Goal: Task Accomplishment & Management: Complete application form

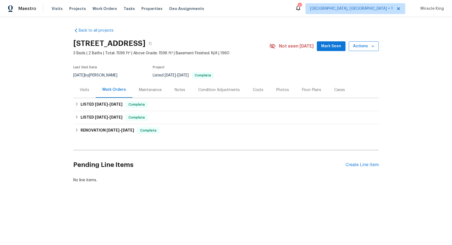
click at [362, 48] on span "Actions" at bounding box center [363, 46] width 21 height 7
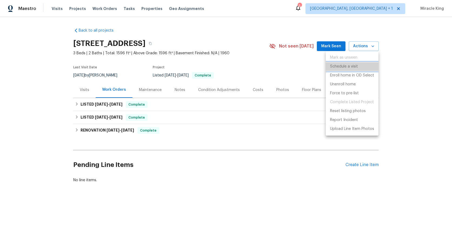
click at [346, 64] on p "Schedule a visit" at bounding box center [344, 67] width 28 height 6
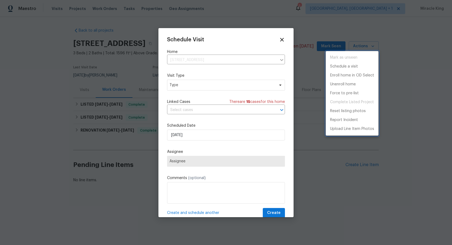
click at [198, 85] on div at bounding box center [226, 122] width 452 height 245
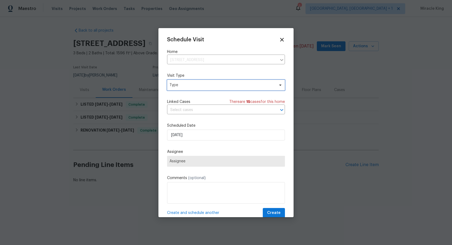
click at [188, 87] on span "Type" at bounding box center [222, 84] width 105 height 5
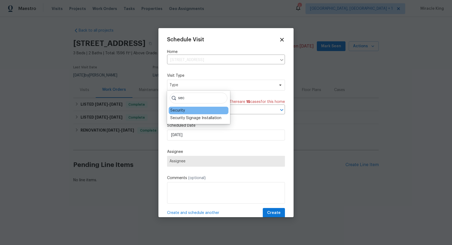
type input "sec"
click at [185, 111] on div "Security" at bounding box center [199, 111] width 60 height 8
click at [183, 111] on div "Security" at bounding box center [177, 110] width 15 height 5
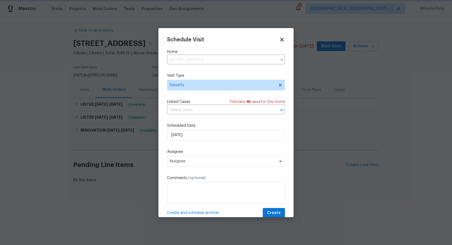
scroll to position [1, 0]
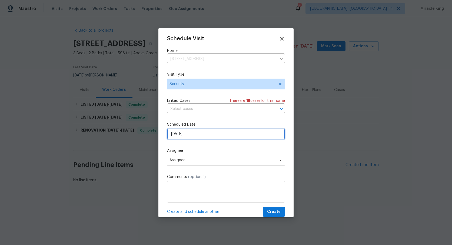
click at [206, 135] on input "[DATE]" at bounding box center [226, 134] width 118 height 11
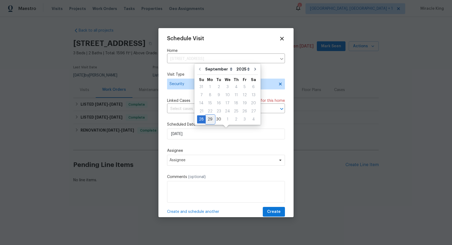
click at [212, 118] on div "29" at bounding box center [210, 120] width 9 height 8
type input "[DATE]"
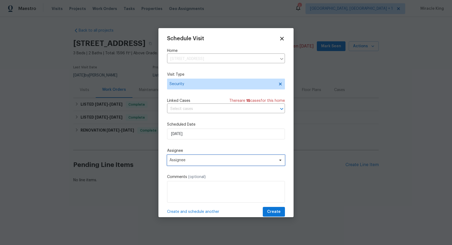
click at [199, 157] on span "Assignee" at bounding box center [226, 160] width 118 height 11
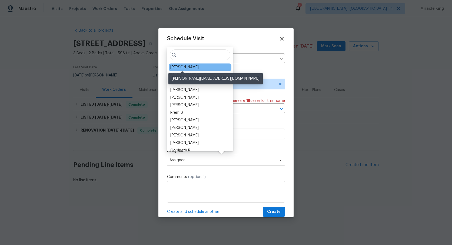
click at [187, 67] on div "Mark DiDio Jr." at bounding box center [184, 67] width 28 height 5
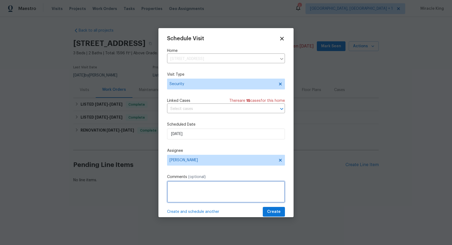
click at [190, 182] on textarea at bounding box center [226, 192] width 118 height 22
click at [225, 187] on textarea "Hi please update lockbox code it has been compromised thank you!" at bounding box center [226, 192] width 118 height 22
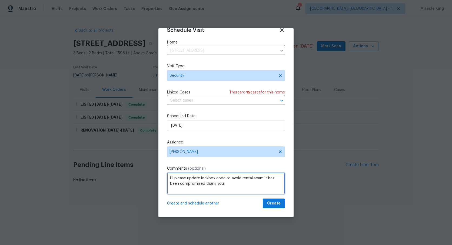
type textarea "Hi please update lockbox code to avoid rental scam it has been compromised than…"
click at [271, 206] on span "Create" at bounding box center [274, 203] width 14 height 7
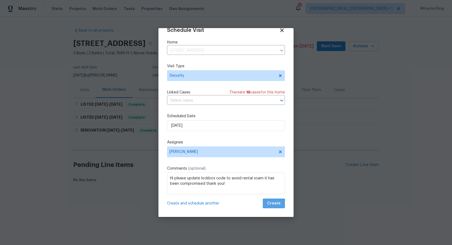
scroll to position [8, 0]
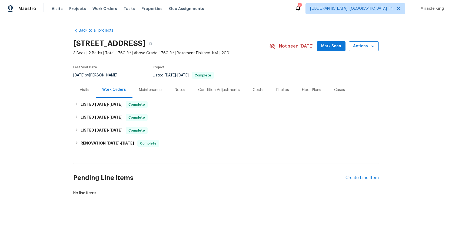
click at [356, 49] on span "Actions" at bounding box center [363, 46] width 21 height 7
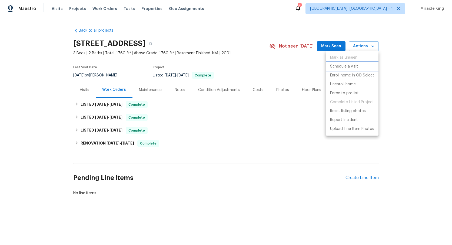
click at [343, 64] on p "Schedule a visit" at bounding box center [344, 67] width 28 height 6
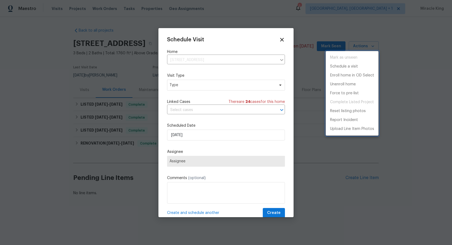
click at [204, 60] on div at bounding box center [226, 122] width 452 height 245
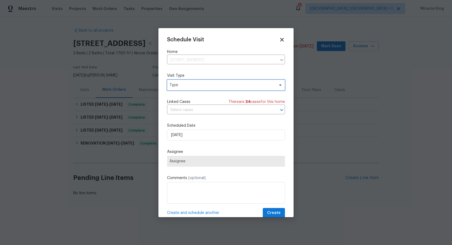
click at [200, 87] on span "Type" at bounding box center [222, 84] width 105 height 5
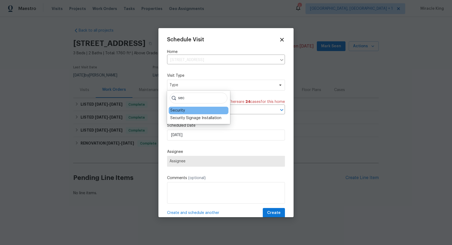
type input "sec"
click at [181, 111] on div "Security" at bounding box center [177, 110] width 15 height 5
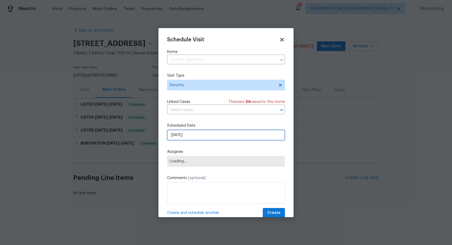
click at [188, 136] on input "[DATE]" at bounding box center [226, 135] width 118 height 11
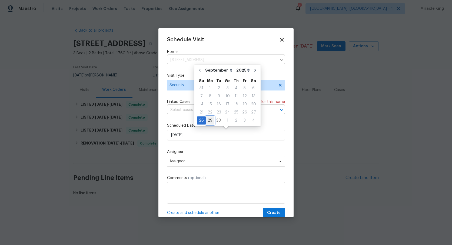
click at [207, 119] on div "29" at bounding box center [210, 121] width 9 height 8
type input "[DATE]"
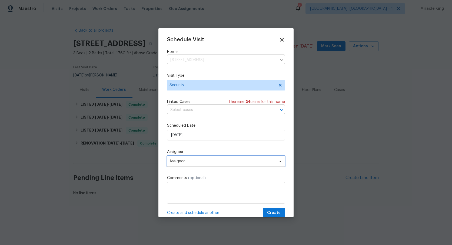
click at [183, 165] on span "Assignee" at bounding box center [226, 161] width 118 height 11
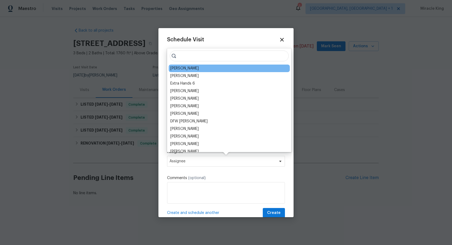
click at [200, 68] on div "Greg Janiak" at bounding box center [229, 69] width 121 height 8
click at [187, 71] on div "Greg Janiak" at bounding box center [229, 69] width 121 height 8
click at [186, 70] on div "Greg Janiak" at bounding box center [184, 68] width 28 height 5
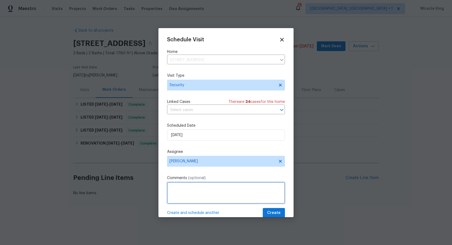
click at [193, 190] on textarea at bounding box center [226, 193] width 118 height 22
paste textarea "474509"
click at [218, 189] on textarea "Hi please update door code- 474509 has been compromised thank you" at bounding box center [226, 193] width 118 height 22
click at [261, 188] on textarea "Hi please update door code to avoid rental scams- 474509 has been compromised t…" at bounding box center [226, 193] width 118 height 22
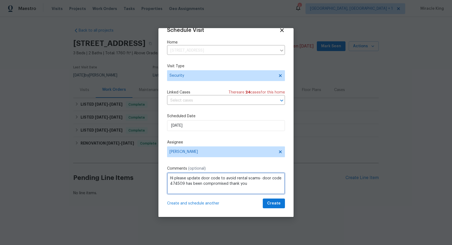
type textarea "Hi please update door code to avoid rental scams- door code 474509 has been com…"
click at [272, 204] on span "Create" at bounding box center [274, 203] width 14 height 7
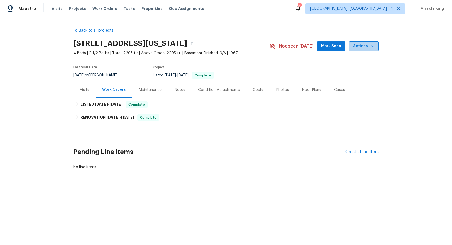
click at [370, 42] on button "Actions" at bounding box center [364, 46] width 30 height 10
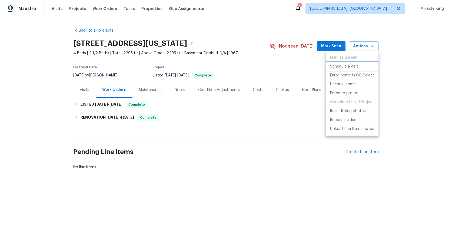
click at [339, 67] on p "Schedule a visit" at bounding box center [344, 67] width 28 height 6
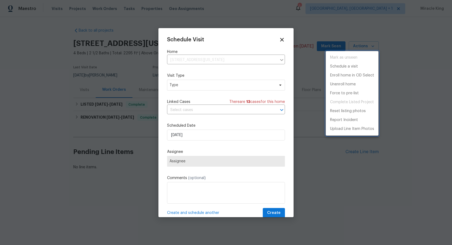
click at [193, 85] on div at bounding box center [226, 122] width 452 height 245
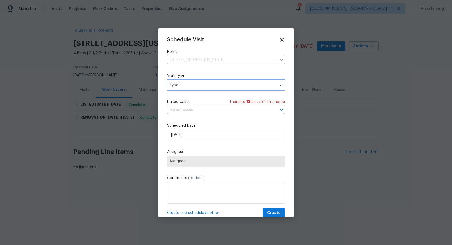
click at [193, 87] on span "Type" at bounding box center [222, 84] width 105 height 5
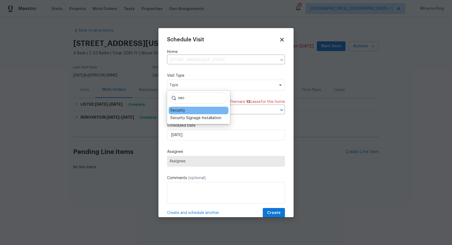
type input "sec"
click at [189, 108] on div "Security" at bounding box center [199, 111] width 60 height 8
click at [177, 109] on div "Security" at bounding box center [177, 110] width 15 height 5
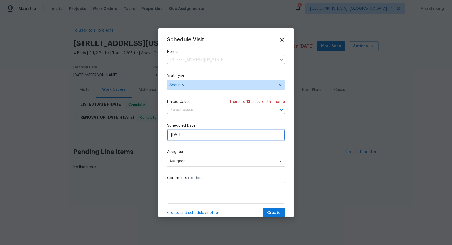
click at [191, 140] on input "[DATE]" at bounding box center [226, 135] width 118 height 11
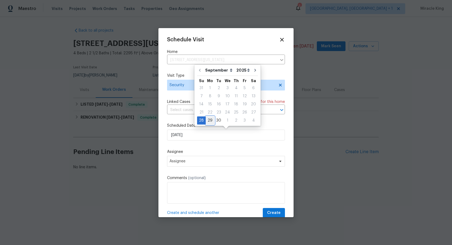
click at [211, 121] on div "29" at bounding box center [210, 121] width 9 height 8
type input "[DATE]"
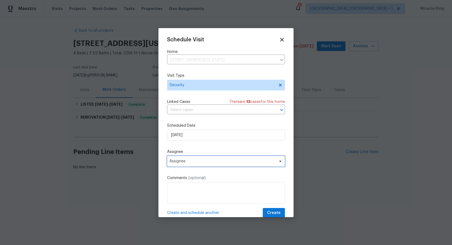
click at [205, 161] on span "Assignee" at bounding box center [223, 161] width 106 height 4
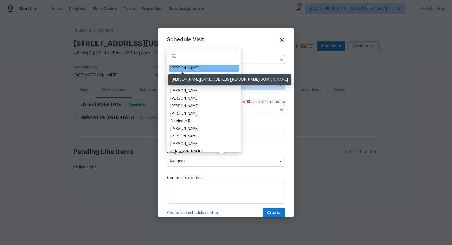
click at [188, 70] on div "Peter Boucher" at bounding box center [184, 68] width 28 height 5
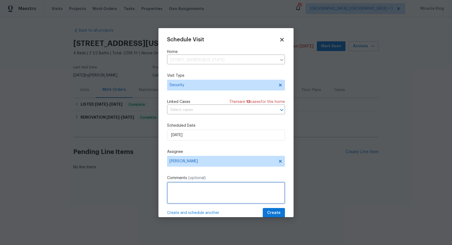
click at [195, 195] on textarea at bounding box center [226, 193] width 118 height 22
type textarea "Hi, please update lock box code to avoid rental scam- lockbox code was compromi…"
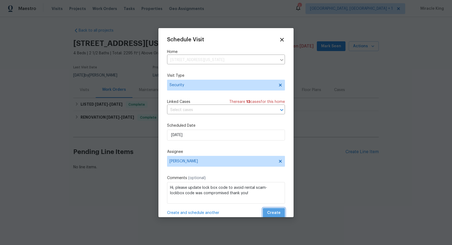
click at [280, 213] on span "Create" at bounding box center [274, 213] width 14 height 7
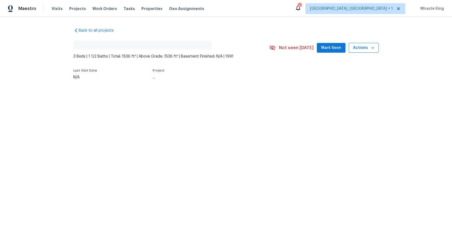
click at [372, 44] on button "Actions" at bounding box center [364, 48] width 30 height 10
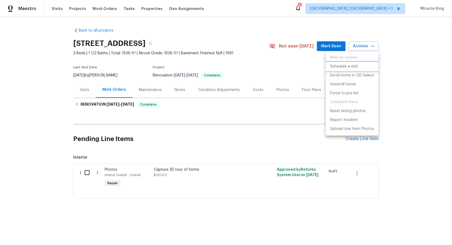
click at [349, 68] on p "Schedule a visit" at bounding box center [344, 67] width 28 height 6
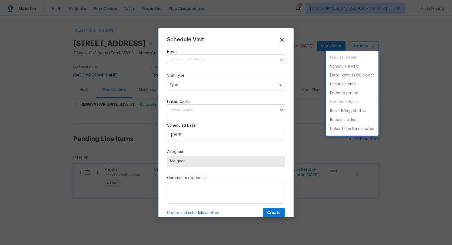
click at [195, 84] on div at bounding box center [226, 122] width 452 height 245
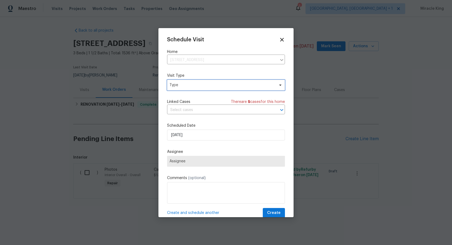
click at [179, 84] on span "Type" at bounding box center [222, 84] width 105 height 5
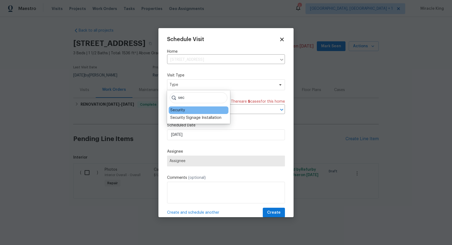
type input "sec"
click at [186, 111] on div "Security" at bounding box center [199, 111] width 60 height 8
click at [180, 110] on div "Security" at bounding box center [177, 110] width 15 height 5
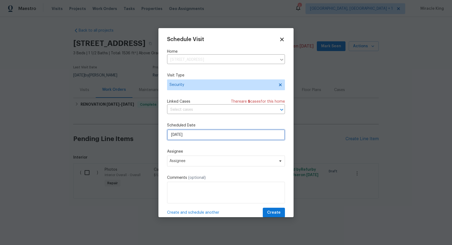
click at [193, 136] on input "[DATE]" at bounding box center [226, 135] width 118 height 11
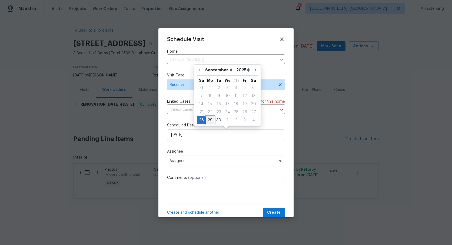
click at [210, 119] on div "29" at bounding box center [210, 121] width 9 height 8
type input "[DATE]"
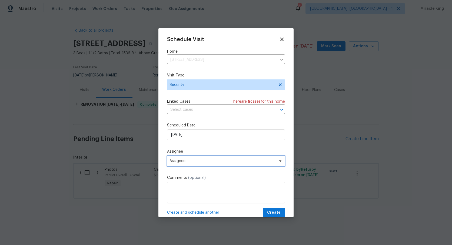
click at [197, 161] on span "Assignee" at bounding box center [223, 161] width 106 height 4
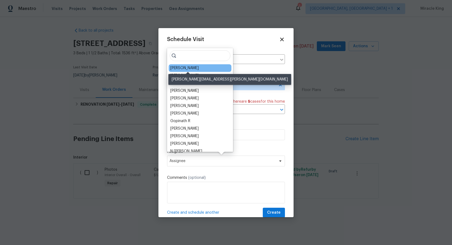
click at [191, 67] on div "[PERSON_NAME]" at bounding box center [184, 67] width 28 height 5
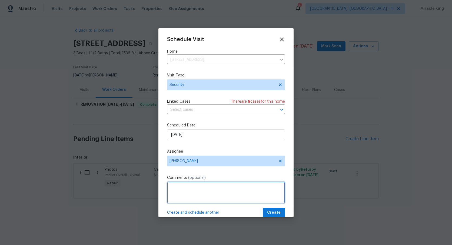
click at [185, 187] on textarea at bounding box center [226, 193] width 118 height 22
click at [226, 188] on textarea "Hi please update lock box code, it was compromised" at bounding box center [226, 193] width 118 height 22
click at [221, 195] on textarea "Hi please update lock box code to avoid rental scam, it was compromised" at bounding box center [226, 193] width 118 height 22
type textarea "Hi please update lock box code to avoid rental scam, it was compromised thank y…"
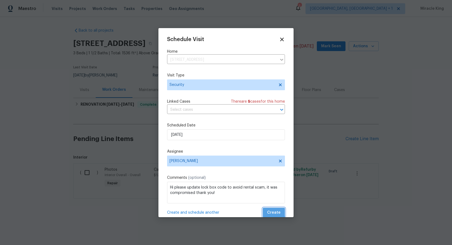
click at [274, 211] on span "Create" at bounding box center [274, 213] width 14 height 7
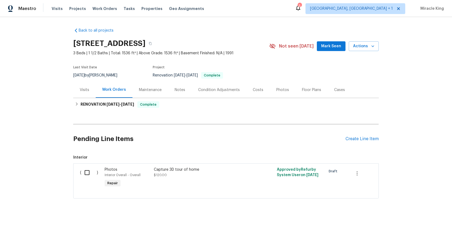
click at [77, 86] on div "Visits" at bounding box center [84, 90] width 22 height 16
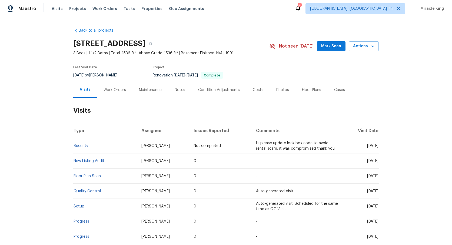
scroll to position [2, 0]
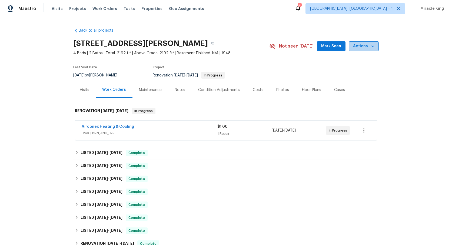
click at [359, 49] on span "Actions" at bounding box center [363, 46] width 21 height 7
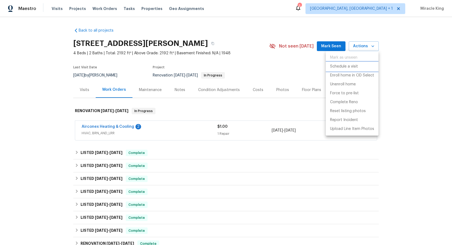
click at [338, 67] on p "Schedule a visit" at bounding box center [344, 67] width 28 height 6
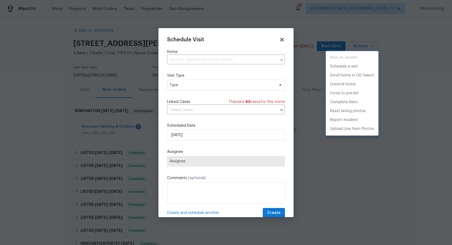
click at [178, 84] on div at bounding box center [226, 122] width 452 height 245
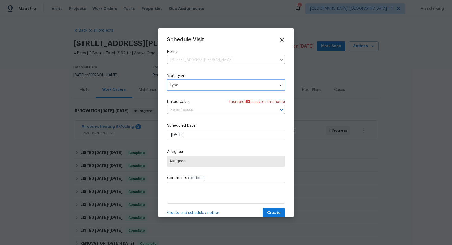
click at [178, 88] on span "Type" at bounding box center [222, 84] width 105 height 5
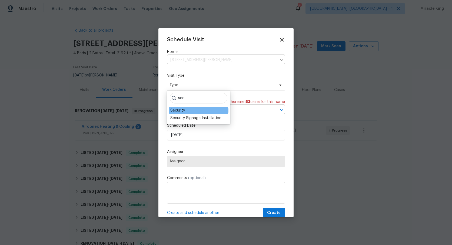
type input "sec"
click at [181, 111] on div "Security" at bounding box center [177, 110] width 15 height 5
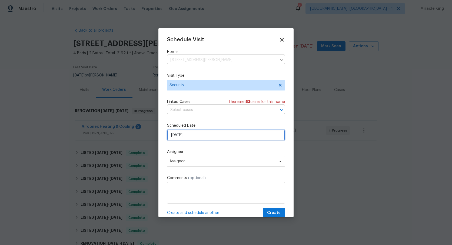
click at [186, 135] on input "[DATE]" at bounding box center [226, 135] width 118 height 11
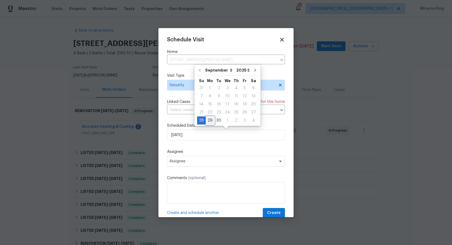
click at [211, 119] on div "29" at bounding box center [210, 121] width 9 height 8
type input "[DATE]"
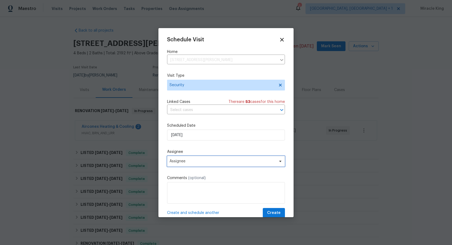
click at [201, 158] on span "Assignee" at bounding box center [226, 161] width 118 height 11
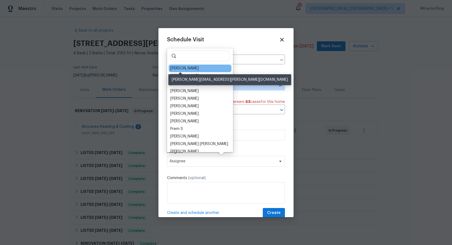
click at [183, 69] on div "Kim Peshek" at bounding box center [184, 68] width 28 height 5
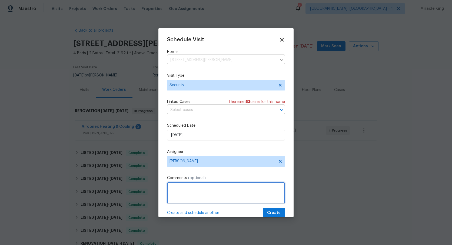
click at [190, 187] on textarea at bounding box center [226, 193] width 118 height 22
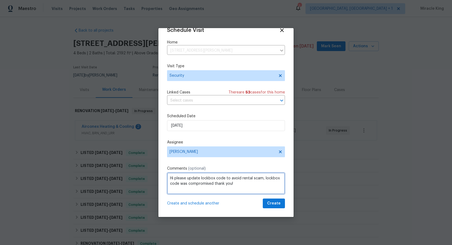
type textarea "Hi please update lockbox code to avoid rental scam, lockbox code was compromise…"
click at [280, 203] on span "Create" at bounding box center [274, 203] width 14 height 7
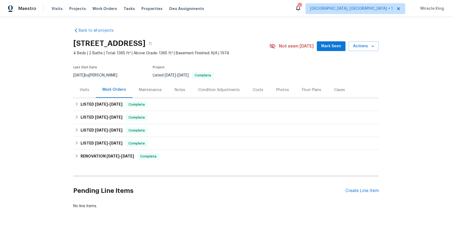
click at [88, 90] on div "Visits" at bounding box center [84, 89] width 9 height 5
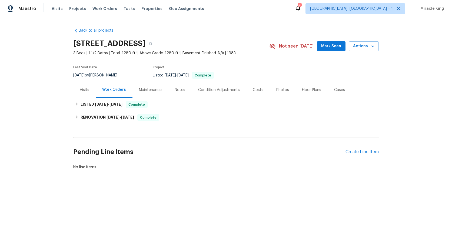
click at [84, 89] on div "Visits" at bounding box center [84, 89] width 9 height 5
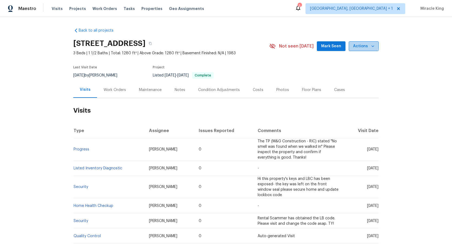
click at [360, 45] on span "Actions" at bounding box center [363, 46] width 21 height 7
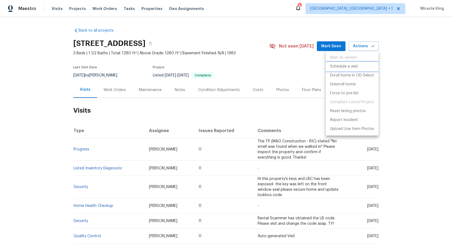
click at [348, 67] on p "Schedule a visit" at bounding box center [344, 67] width 28 height 6
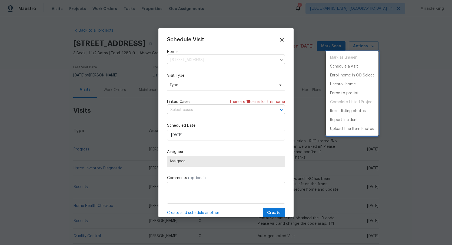
drag, startPoint x: 188, startPoint y: 92, endPoint x: 188, endPoint y: 88, distance: 3.5
click at [188, 92] on div at bounding box center [226, 122] width 452 height 245
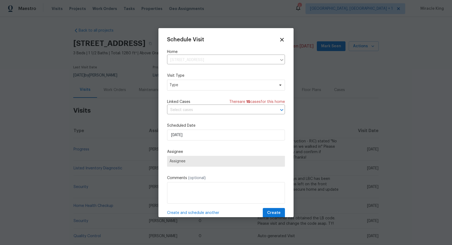
click at [189, 85] on div "Mark as unseen Schedule a visit Enroll home in OD Select Unenroll home Force to…" at bounding box center [226, 122] width 452 height 245
click at [181, 88] on span "Type" at bounding box center [226, 85] width 118 height 11
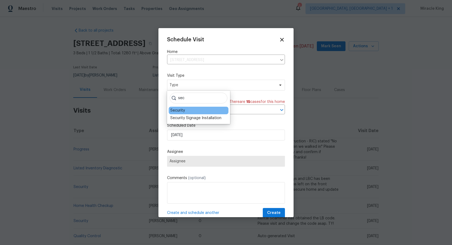
type input "sec"
click at [189, 111] on div "Security" at bounding box center [199, 111] width 60 height 8
click at [180, 112] on div "Security" at bounding box center [177, 110] width 15 height 5
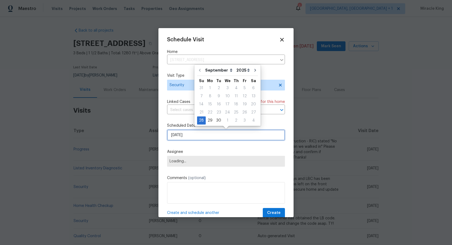
click at [190, 138] on input "9/28/2025" at bounding box center [226, 135] width 118 height 11
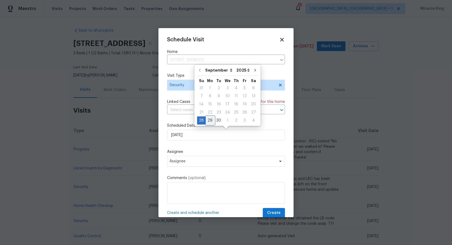
click at [209, 121] on div "29" at bounding box center [210, 121] width 9 height 8
type input "9/29/2025"
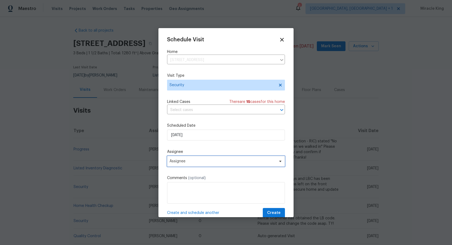
click at [195, 161] on span "Assignee" at bounding box center [223, 161] width 106 height 4
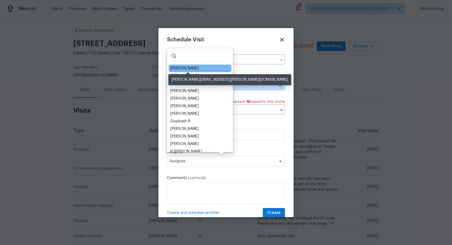
click at [187, 67] on div "Christopher Neilson" at bounding box center [184, 68] width 28 height 5
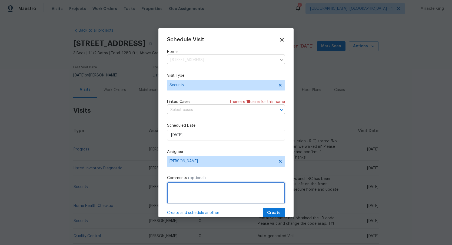
click at [189, 188] on textarea at bounding box center [226, 193] width 118 height 22
type textarea "Hi, please update lock box code it was compromised thank you!"
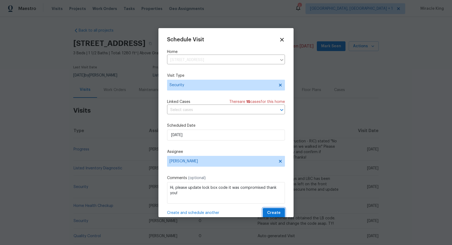
click at [271, 213] on span "Create" at bounding box center [274, 213] width 14 height 7
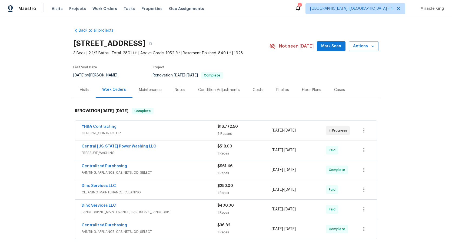
click at [82, 91] on div "Visits" at bounding box center [84, 89] width 9 height 5
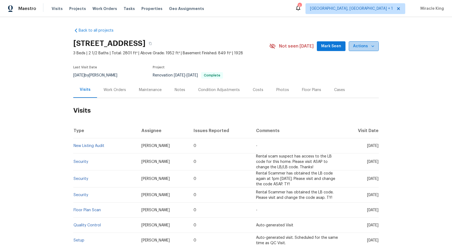
click at [364, 48] on span "Actions" at bounding box center [363, 46] width 21 height 7
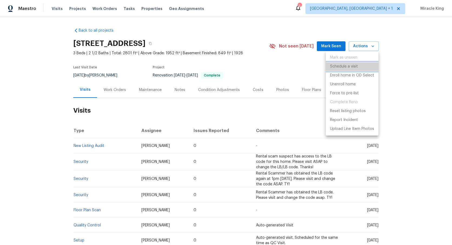
click at [343, 68] on p "Schedule a visit" at bounding box center [344, 67] width 28 height 6
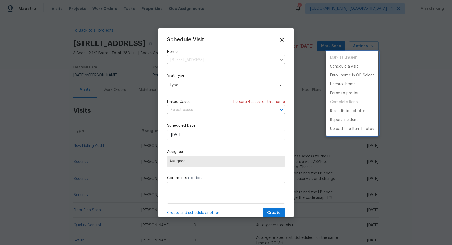
click at [200, 85] on div at bounding box center [226, 122] width 452 height 245
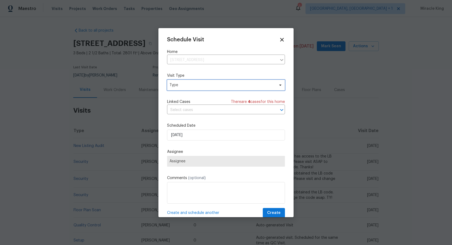
click at [201, 86] on span "Type" at bounding box center [222, 84] width 105 height 5
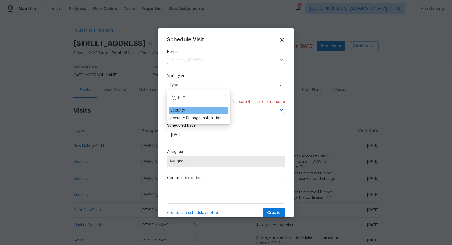
type input "SEC"
click at [184, 110] on div "Security" at bounding box center [177, 110] width 15 height 5
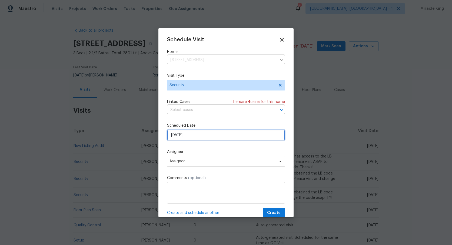
click at [197, 140] on input "[DATE]" at bounding box center [226, 135] width 118 height 11
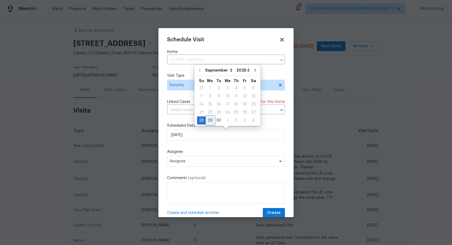
click at [210, 118] on div "29" at bounding box center [210, 121] width 9 height 8
type input "[DATE]"
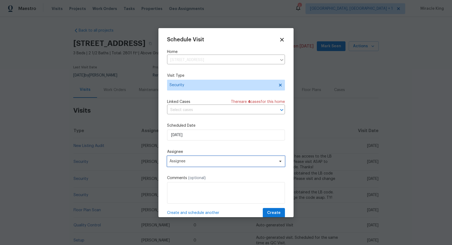
click at [197, 157] on span "Assignee" at bounding box center [226, 161] width 118 height 11
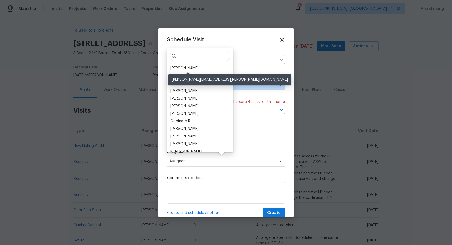
click at [190, 68] on div "[PERSON_NAME]" at bounding box center [184, 68] width 28 height 5
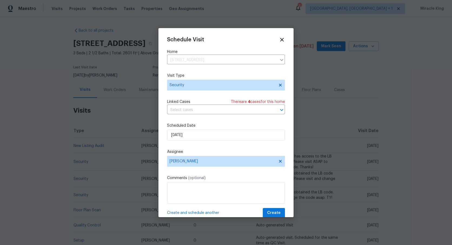
click at [200, 181] on label "Comments (optional)" at bounding box center [226, 177] width 118 height 5
click at [198, 186] on textarea at bounding box center [226, 193] width 118 height 22
type textarea "J"
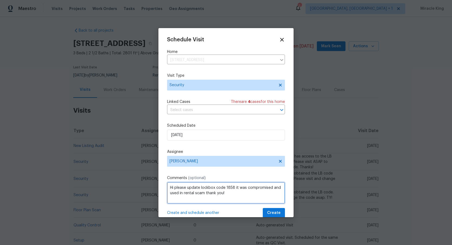
scroll to position [3, 0]
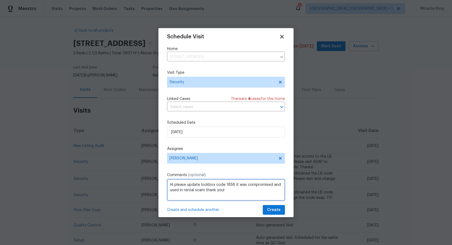
type textarea "Hi please update lockbox code 1858 it was compromised and used in rental scam t…"
click at [275, 211] on span "Create" at bounding box center [274, 210] width 14 height 7
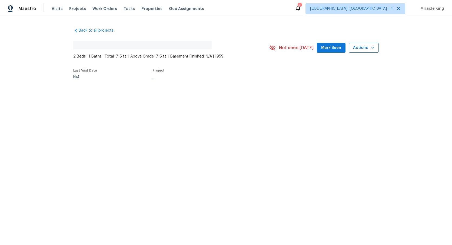
click at [362, 48] on span "Actions" at bounding box center [363, 48] width 21 height 7
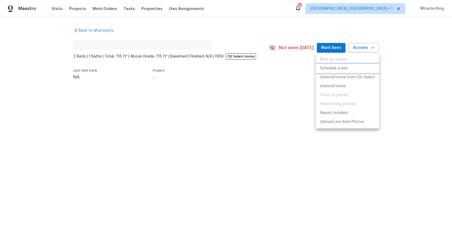
click at [338, 69] on p "Schedule a visit" at bounding box center [334, 69] width 28 height 6
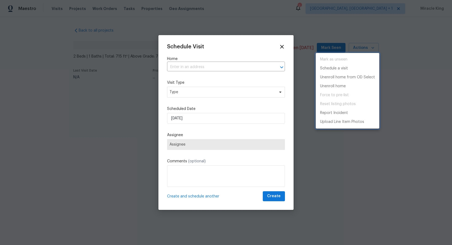
click at [210, 65] on div at bounding box center [226, 122] width 452 height 245
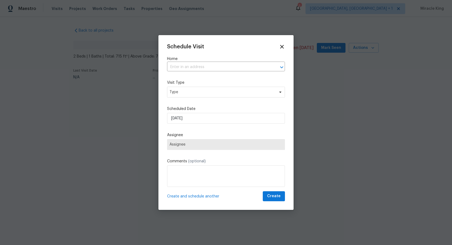
click at [211, 68] on input "text" at bounding box center [218, 67] width 103 height 8
click at [239, 91] on span "Type" at bounding box center [222, 92] width 105 height 5
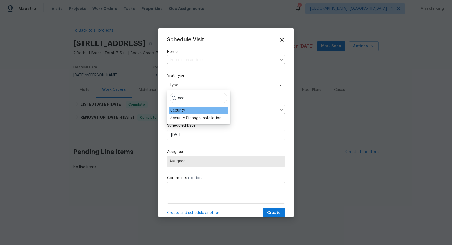
type input "sec"
click at [191, 110] on div "Security" at bounding box center [199, 111] width 60 height 8
click at [198, 108] on div "Security" at bounding box center [199, 111] width 60 height 8
click at [180, 110] on div "Security" at bounding box center [177, 110] width 15 height 5
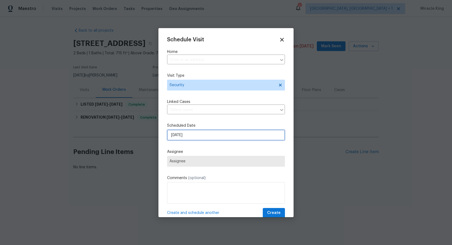
click at [192, 137] on input "9/28/2025" at bounding box center [226, 135] width 118 height 11
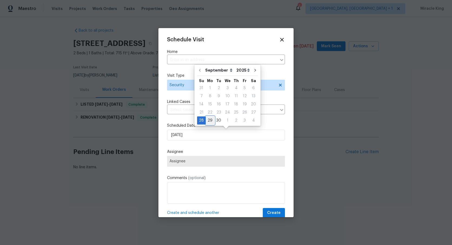
click at [212, 120] on div "29" at bounding box center [210, 121] width 9 height 8
type input "9/29/2025"
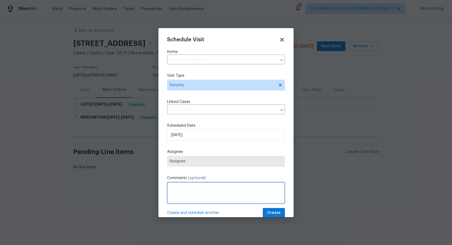
click at [194, 189] on textarea at bounding box center [226, 193] width 118 height 22
type textarea "Hi please update lockbox code it was compromised thank you!"
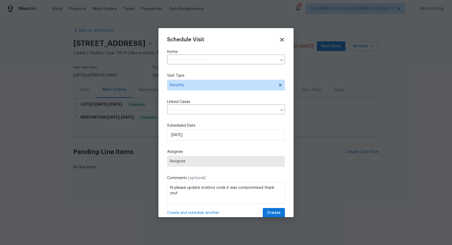
click at [204, 157] on span "Assignee" at bounding box center [226, 161] width 118 height 11
click at [193, 167] on span "Assignee" at bounding box center [226, 161] width 118 height 11
click at [193, 162] on span "Assignee" at bounding box center [226, 161] width 113 height 4
click at [287, 39] on div "Schedule Visit Home ​ Visit Type Security Linked Cases ​ Scheduled Date 9/29/20…" at bounding box center [225, 122] width 135 height 189
click at [284, 39] on icon at bounding box center [282, 40] width 6 height 6
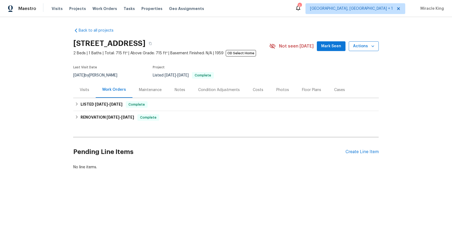
click at [363, 48] on span "Actions" at bounding box center [363, 46] width 21 height 7
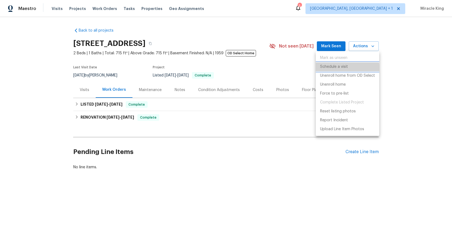
click at [323, 70] on li "Schedule a visit" at bounding box center [348, 66] width 64 height 9
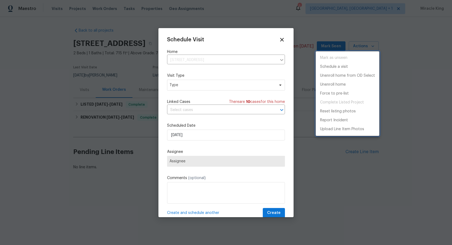
click at [199, 83] on div at bounding box center [226, 122] width 452 height 245
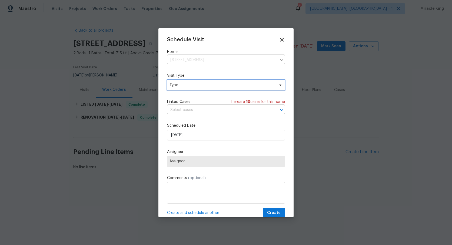
click at [199, 87] on span "Type" at bounding box center [222, 84] width 105 height 5
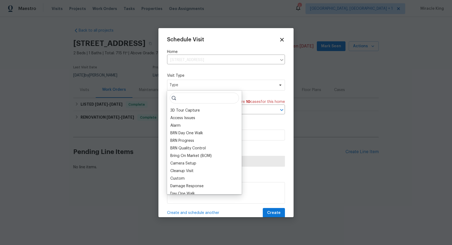
type input "a"
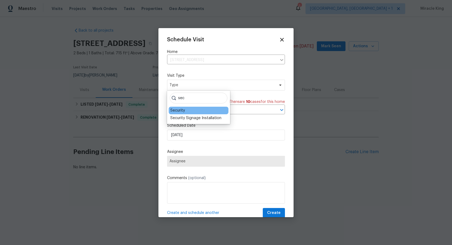
type input "sec"
click at [182, 110] on div "Security" at bounding box center [177, 110] width 15 height 5
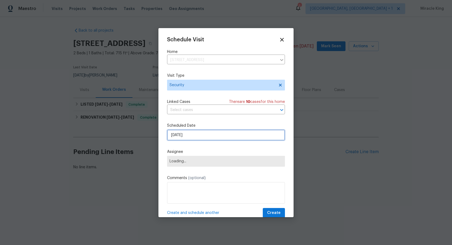
click at [185, 136] on input "9/28/2025" at bounding box center [226, 135] width 118 height 11
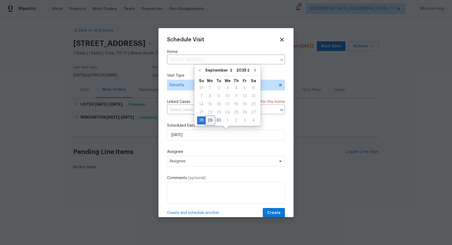
click at [209, 121] on div "29" at bounding box center [210, 121] width 9 height 8
type input "9/29/2025"
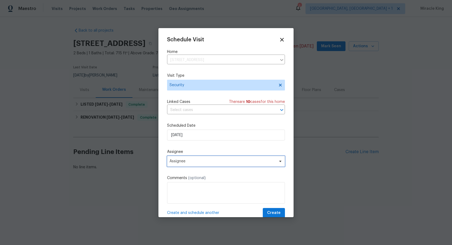
click at [205, 158] on span "Assignee" at bounding box center [226, 161] width 118 height 11
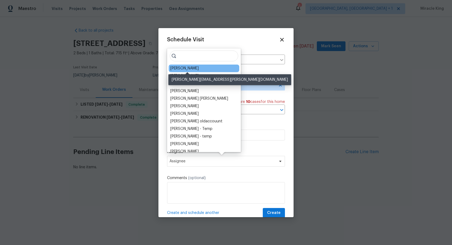
click at [191, 69] on div "Theodore Mirabella" at bounding box center [184, 68] width 28 height 5
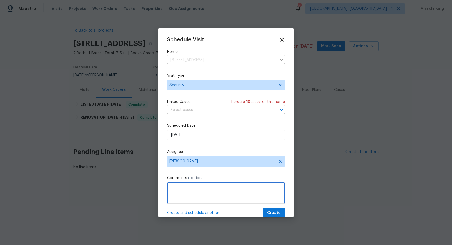
click at [204, 190] on textarea at bounding box center [226, 193] width 118 height 22
drag, startPoint x: 175, startPoint y: 188, endPoint x: 177, endPoint y: 191, distance: 3.3
click at [175, 188] on textarea "Hi please update lockbox code it was compromised" at bounding box center [226, 193] width 118 height 22
drag, startPoint x: 249, startPoint y: 202, endPoint x: 244, endPoint y: 199, distance: 6.3
click at [249, 202] on textarea "Hi to avoid rental scam please update lockbox code it was compromised" at bounding box center [226, 193] width 118 height 22
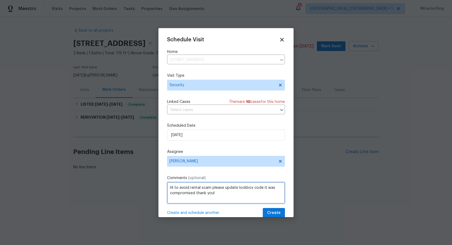
type textarea "Hi to avoid rental scam please update lockbox code it was compromised thank you!"
click at [275, 211] on span "Create" at bounding box center [274, 213] width 14 height 7
